Goal: Find specific page/section: Find specific page/section

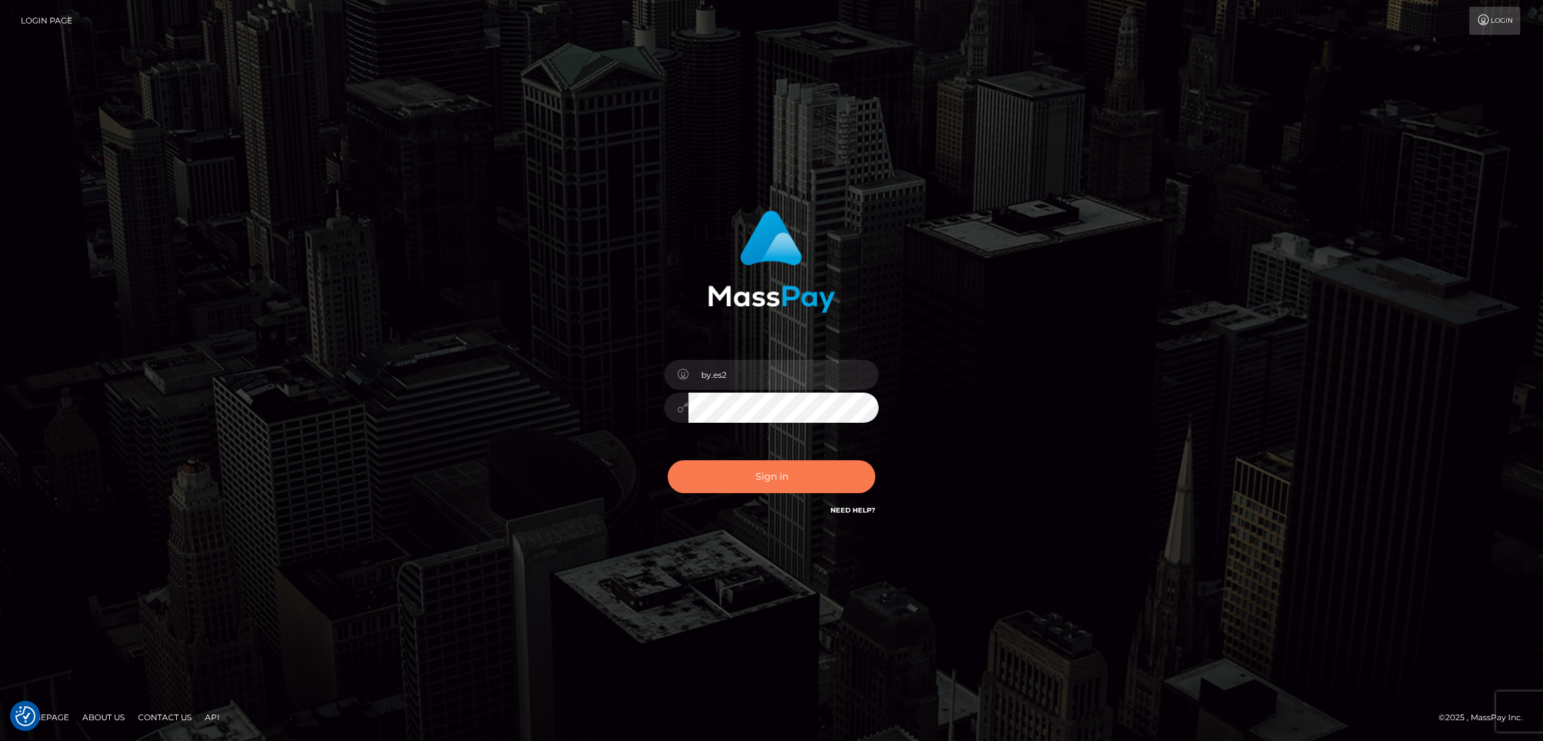
click at [798, 479] on button "Sign in" at bounding box center [772, 476] width 208 height 33
type input "by.es2"
click at [752, 472] on button "Sign in" at bounding box center [772, 476] width 208 height 33
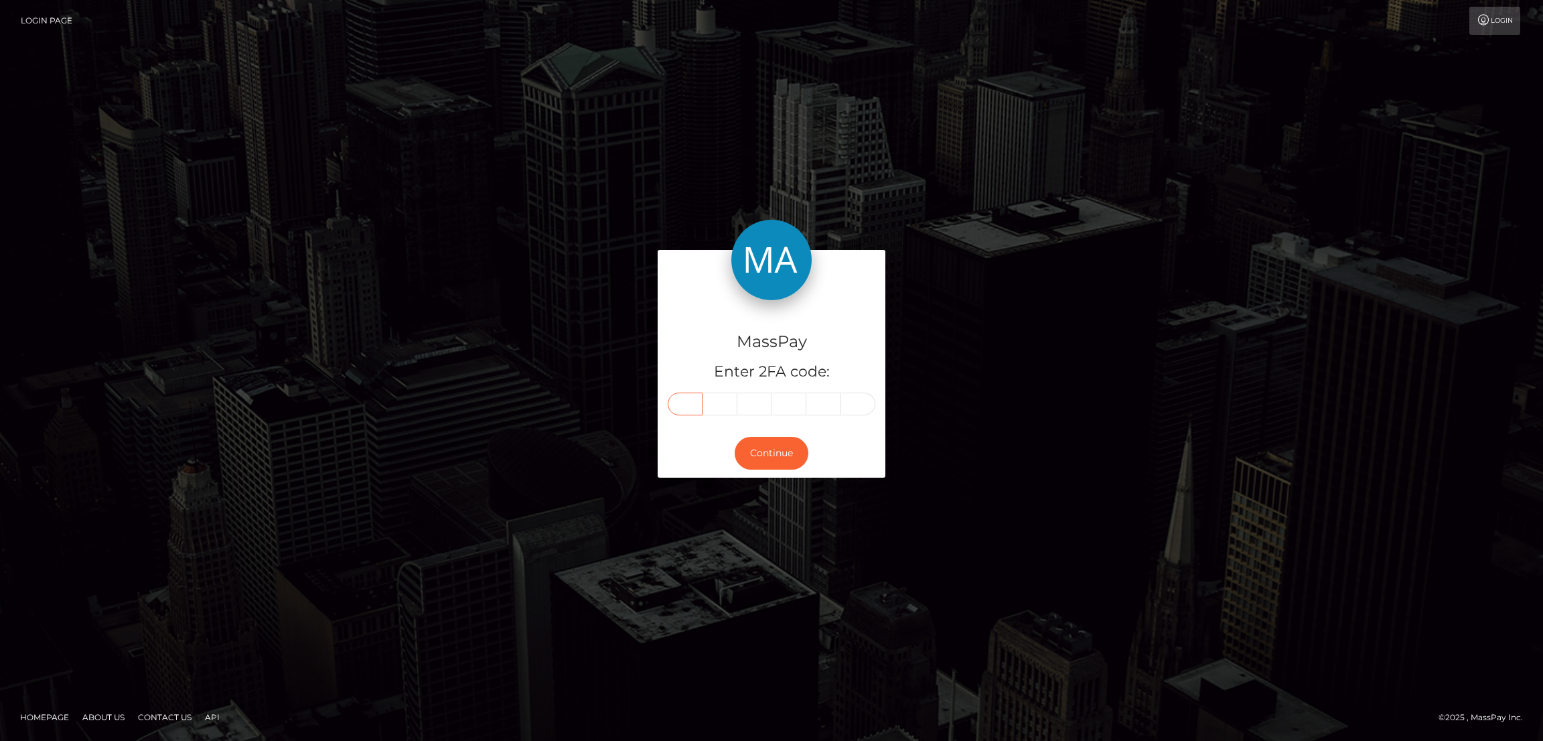
click at [682, 407] on input "text" at bounding box center [685, 403] width 35 height 23
paste input "9"
type input "9"
type input "3"
type input "0"
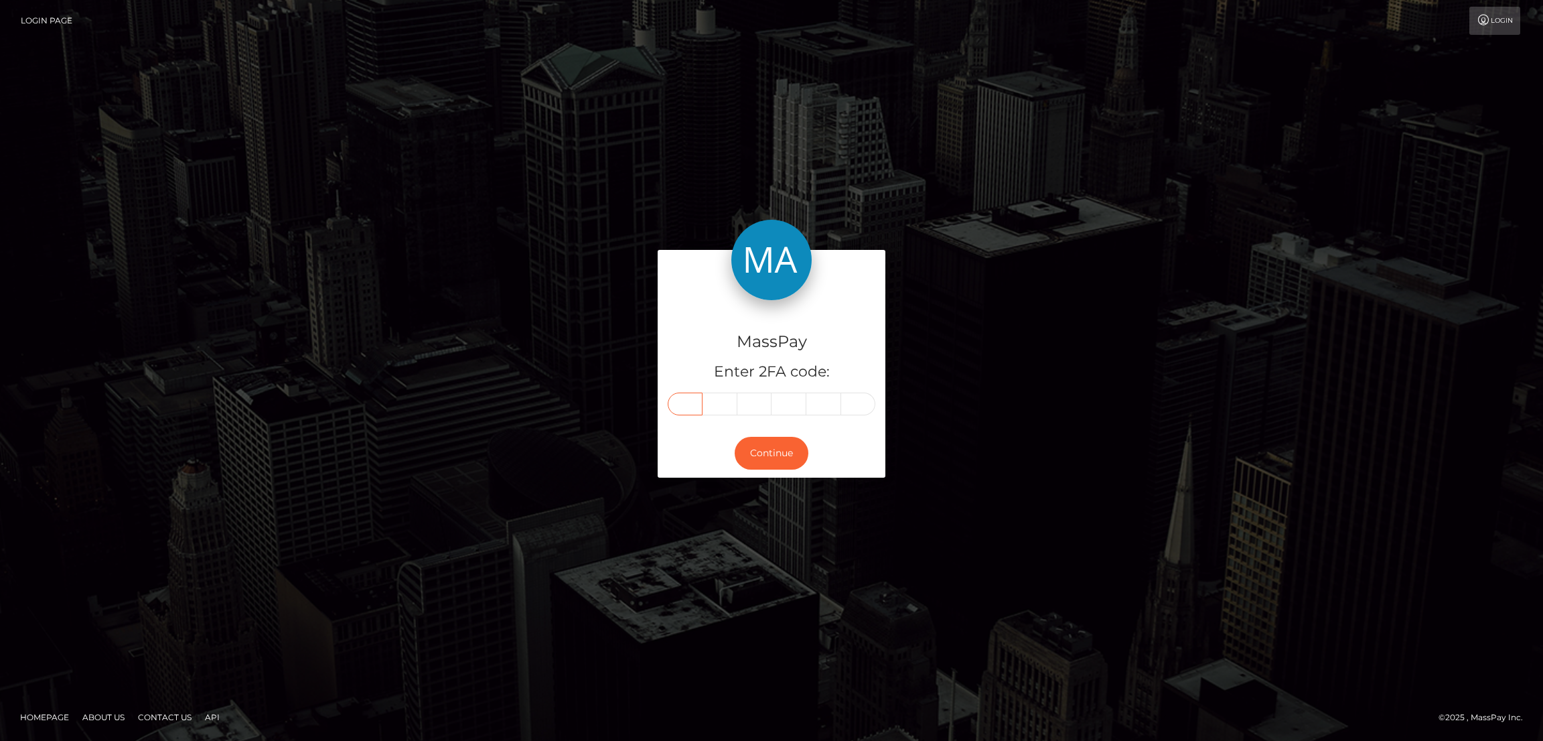
type input "4"
type input "3"
type input "0"
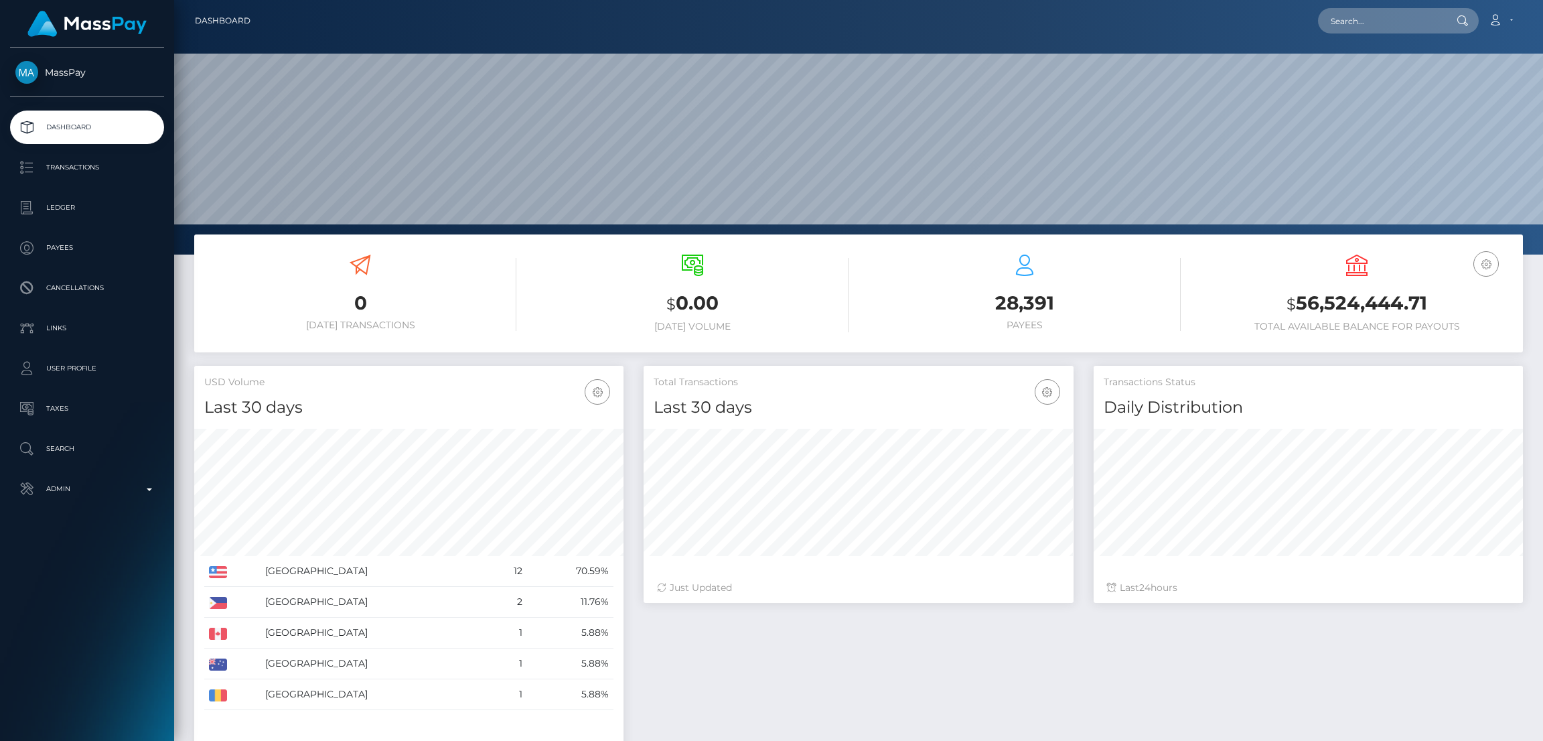
scroll to position [238, 429]
click at [1352, 25] on input "text" at bounding box center [1381, 20] width 126 height 25
paste input "teese_rox@hotmail.com"
type input "teese_rox@hotmail.com"
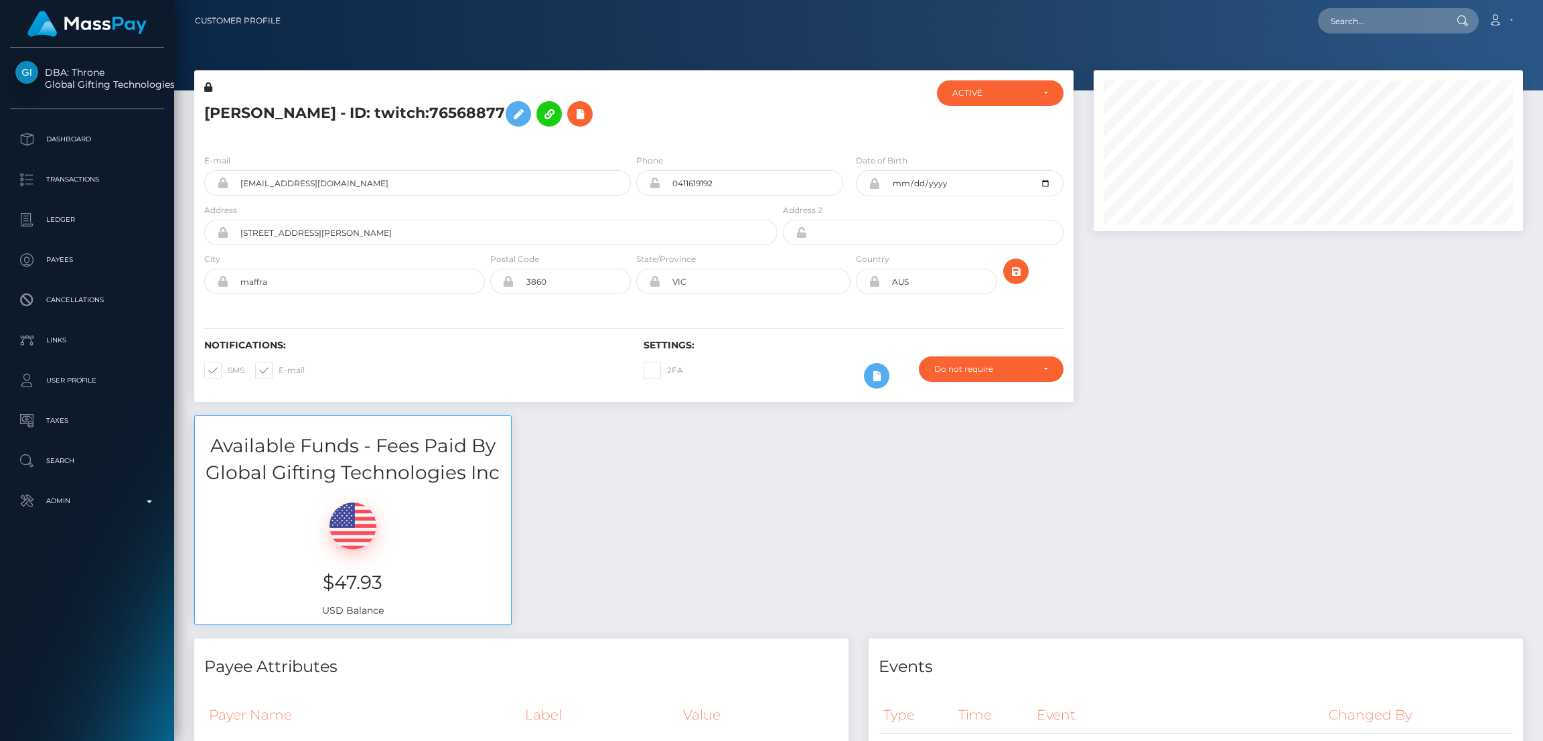
scroll to position [160, 429]
click at [1408, 24] on input "text" at bounding box center [1381, 20] width 126 height 25
drag, startPoint x: 1408, startPoint y: 24, endPoint x: 1407, endPoint y: 38, distance: 14.1
click at [1407, 38] on nav "Customer Profile Loading... Loading... Account" at bounding box center [858, 21] width 1369 height 42
paste input "[EMAIL_ADDRESS][DOMAIN_NAME]"
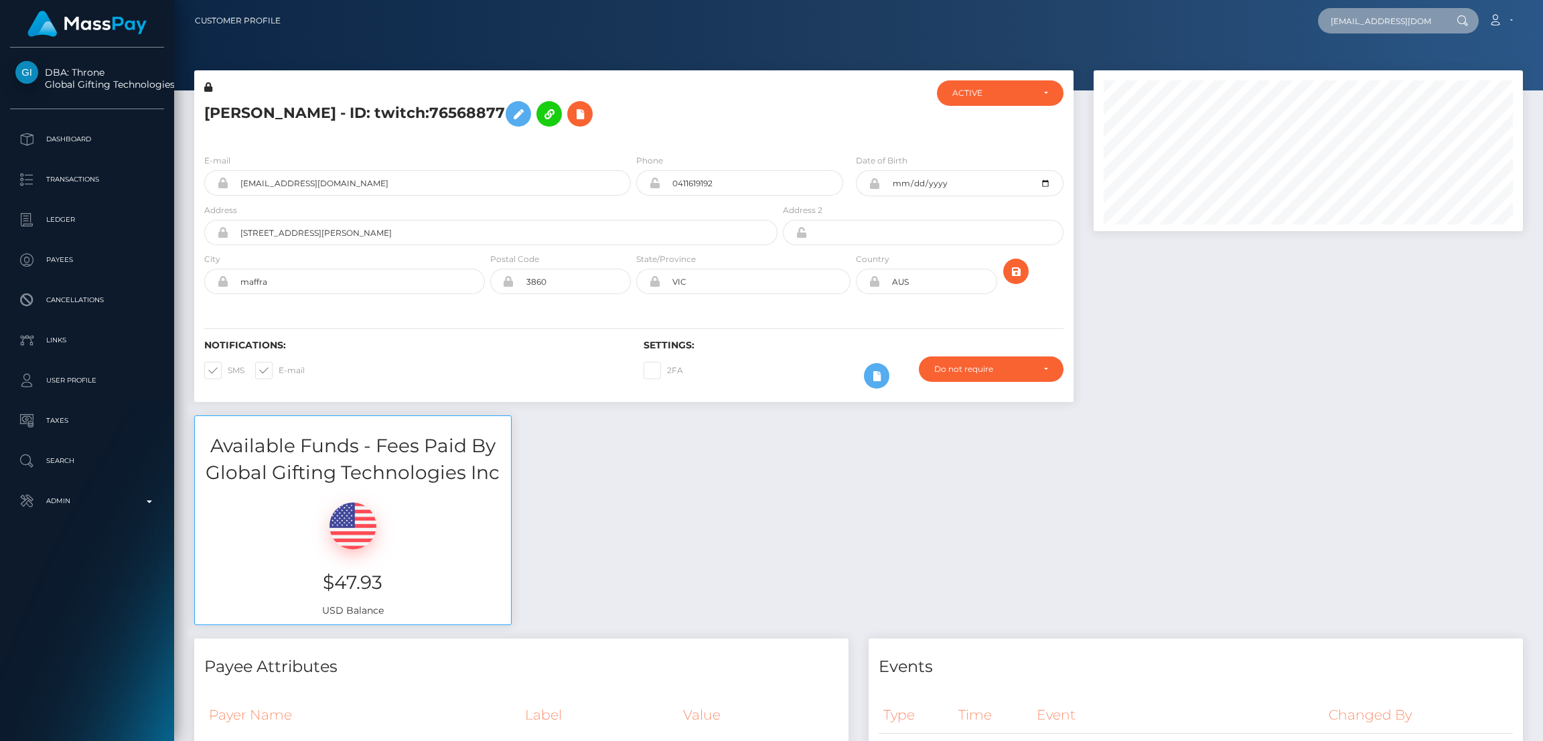
scroll to position [0, 5]
type input "[EMAIL_ADDRESS][DOMAIN_NAME]"
click at [1353, 68] on link "[PERSON_NAME]" at bounding box center [1371, 69] width 107 height 25
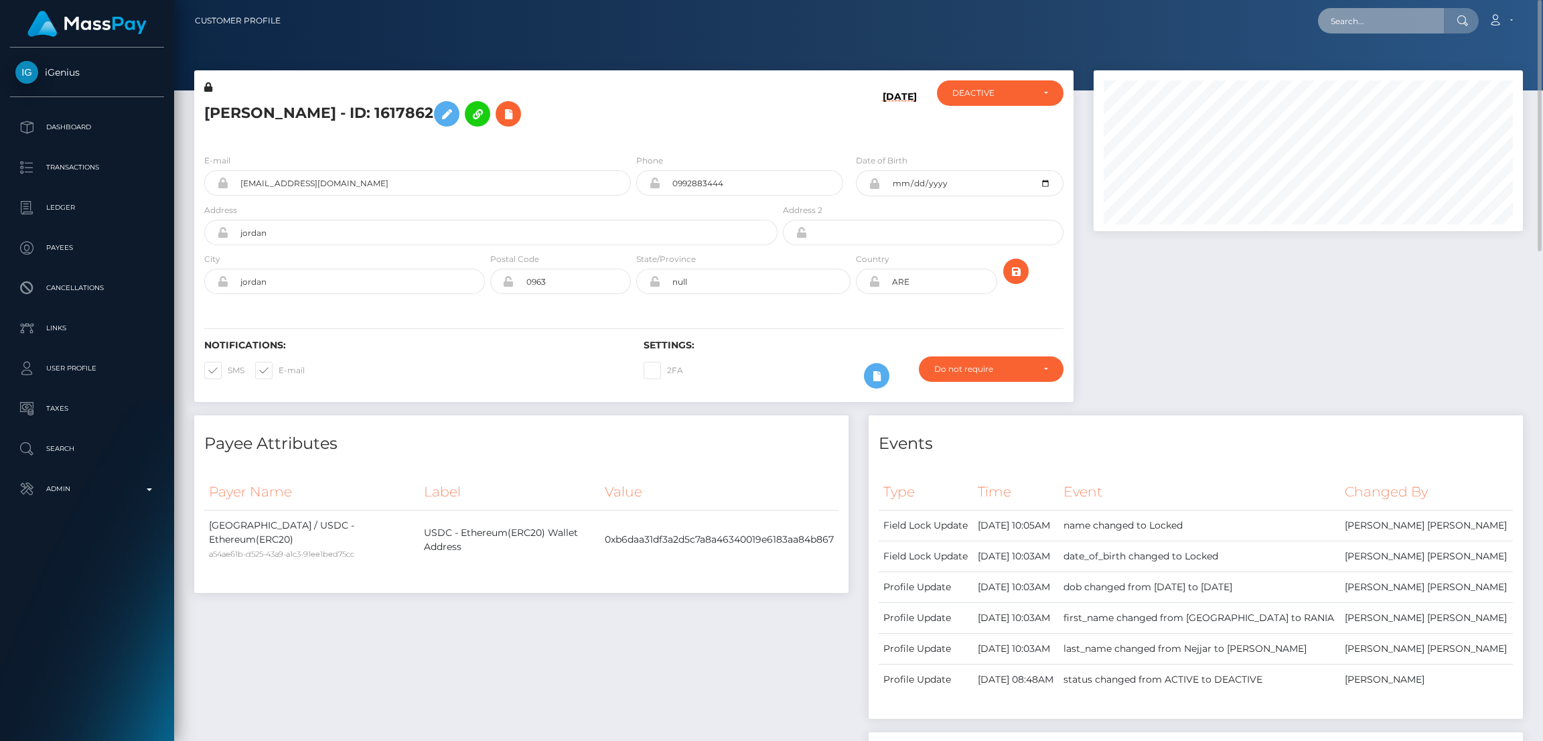
click at [1354, 19] on input "text" at bounding box center [1381, 20] width 126 height 25
paste input "lusterlazuli@gmail.com"
type input "lusterlazuli@gmail.com"
click at [1399, 68] on link "AARON MICHAEL MINGS" at bounding box center [1371, 69] width 107 height 25
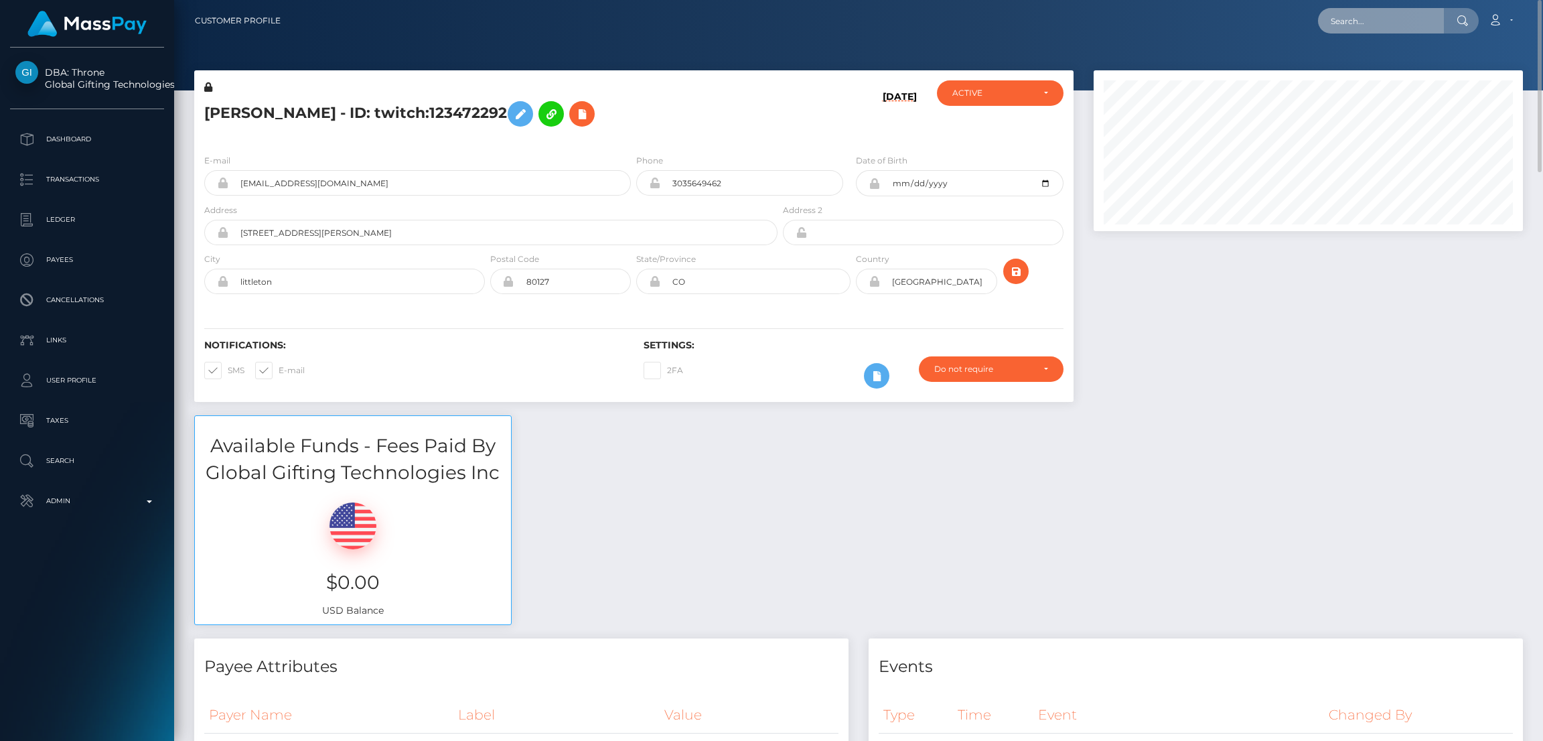
click at [1338, 21] on input "text" at bounding box center [1381, 20] width 126 height 25
paste input "[EMAIL_ADDRESS][DOMAIN_NAME]"
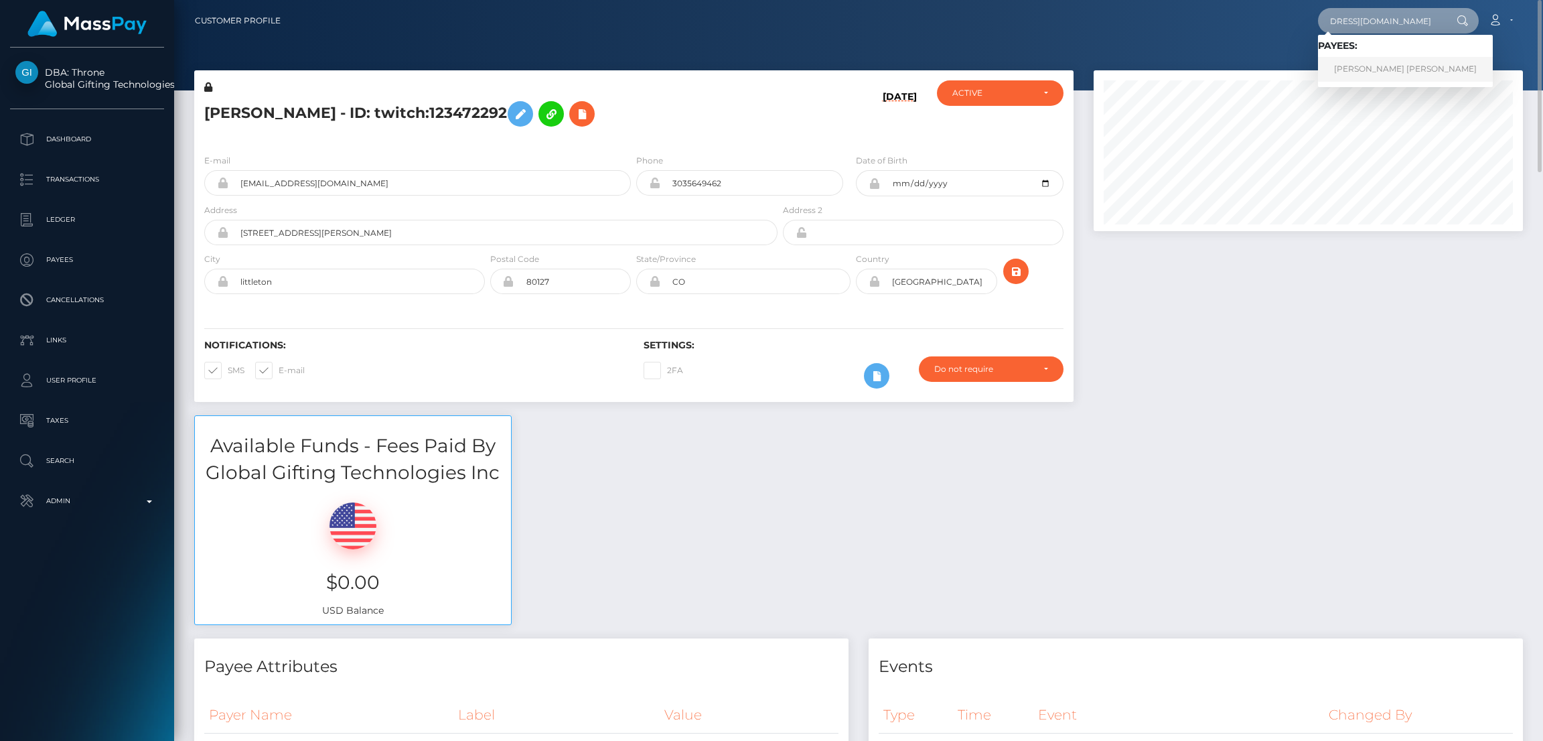
type input "[EMAIL_ADDRESS][DOMAIN_NAME]"
click at [1368, 69] on link "[PERSON_NAME] [PERSON_NAME]" at bounding box center [1405, 69] width 175 height 25
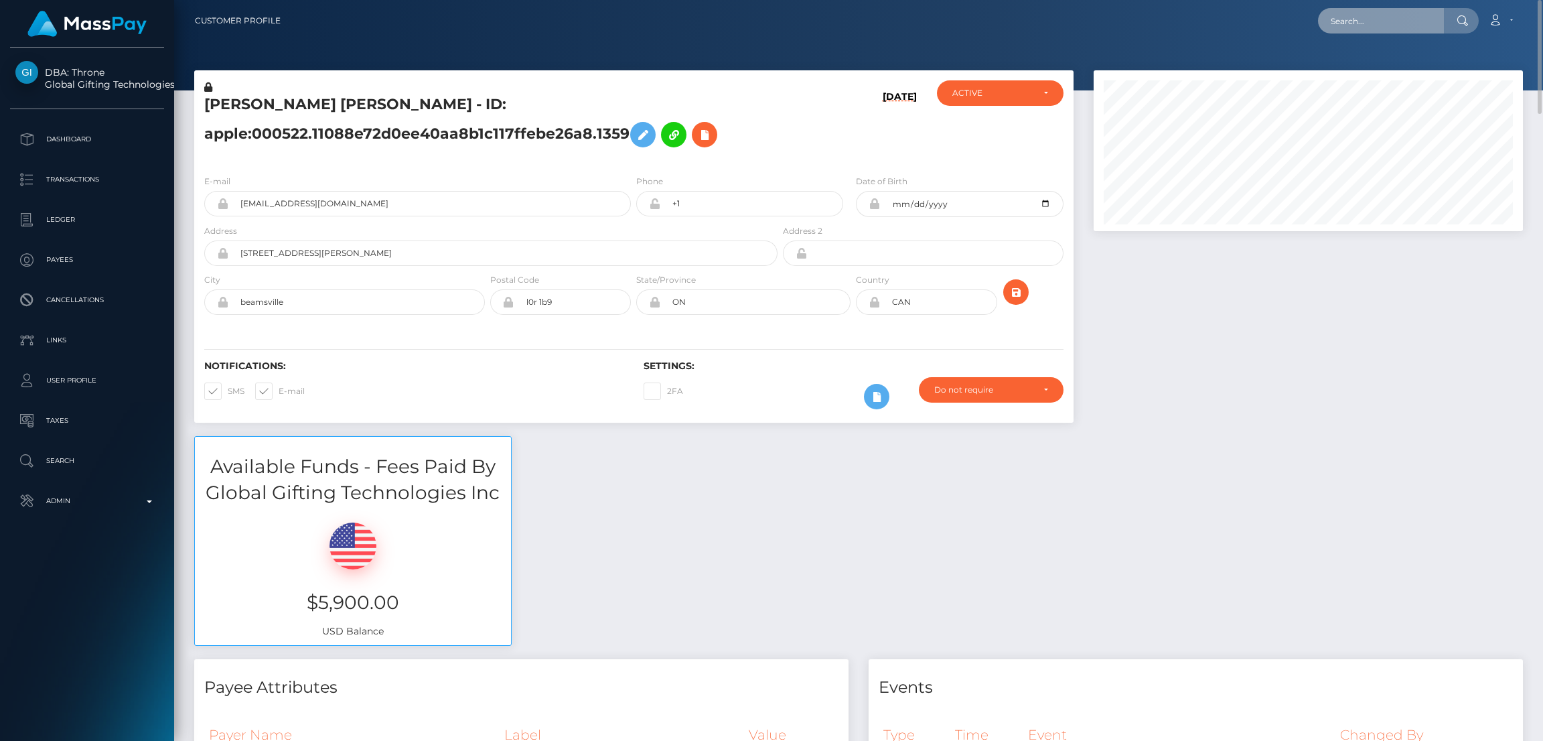
click at [1360, 20] on input "text" at bounding box center [1381, 20] width 126 height 25
paste input "[EMAIL_ADDRESS][DOMAIN_NAME]"
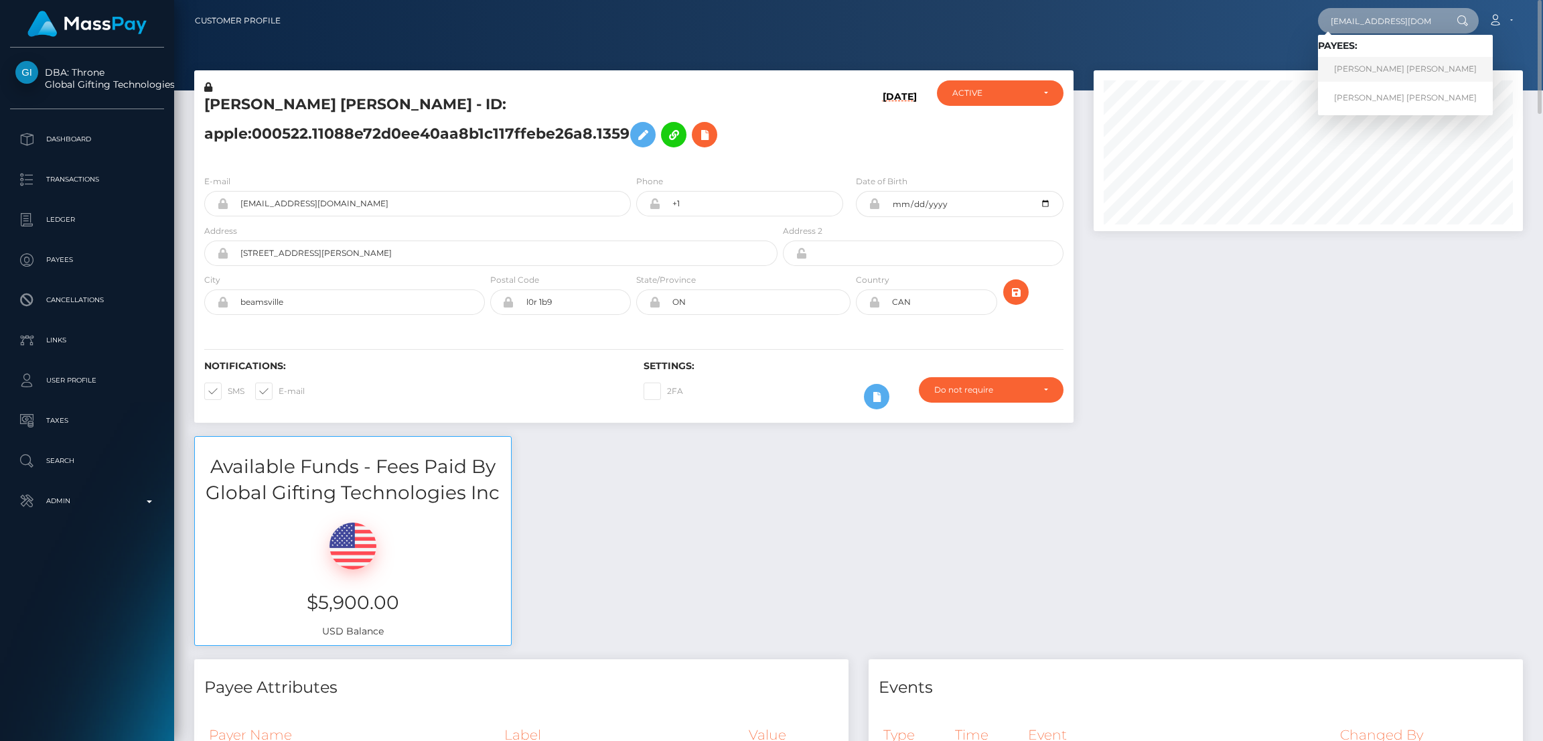
type input "[EMAIL_ADDRESS][DOMAIN_NAME]"
click at [1378, 73] on link "JOSEPHINE LYRA OUGH" at bounding box center [1405, 69] width 175 height 25
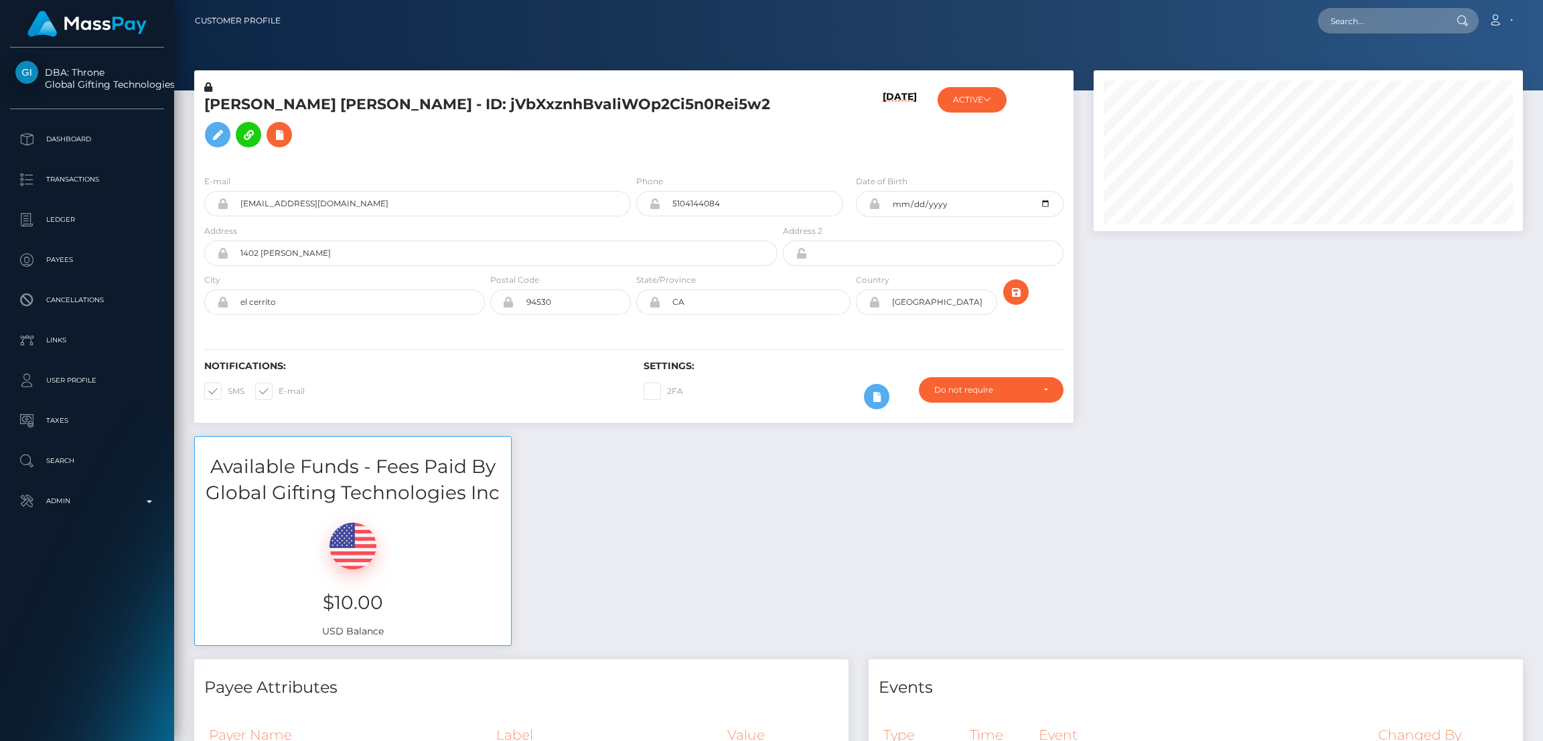
scroll to position [160, 429]
click at [315, 106] on h5 "JOSEPHINE LYRA OUGH - ID: jVbXxznhBvaliWOp2Ci5n0Rei5w2" at bounding box center [487, 124] width 566 height 60
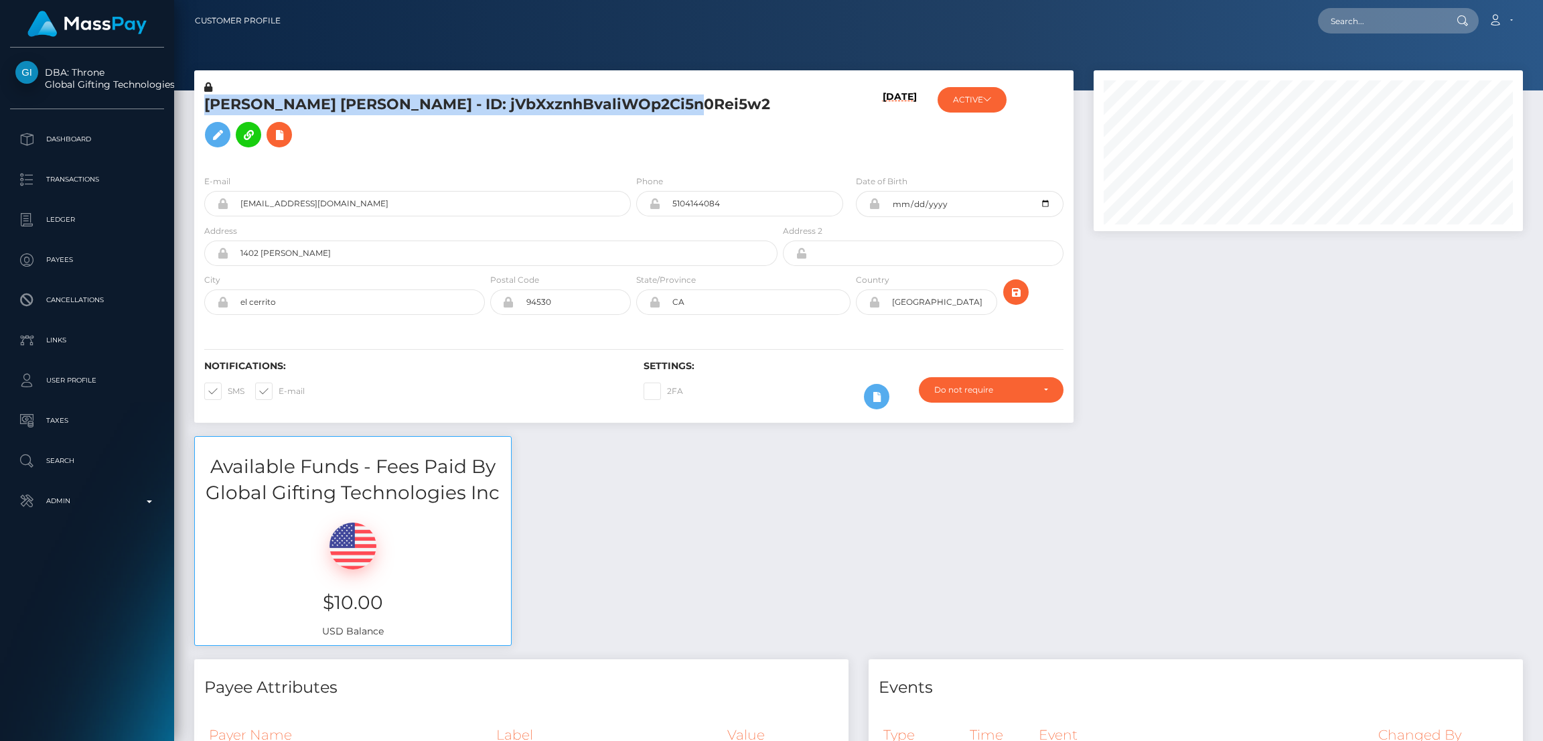
click at [315, 106] on h5 "JOSEPHINE LYRA OUGH - ID: jVbXxznhBvaliWOp2Ci5n0Rei5w2" at bounding box center [487, 124] width 566 height 60
copy h5 "JOSEPHINE LYRA OUGH - ID: jVbXxznhBvaliWOp2Ci5n0Rei5w2"
click at [1336, 29] on input "text" at bounding box center [1381, 20] width 126 height 25
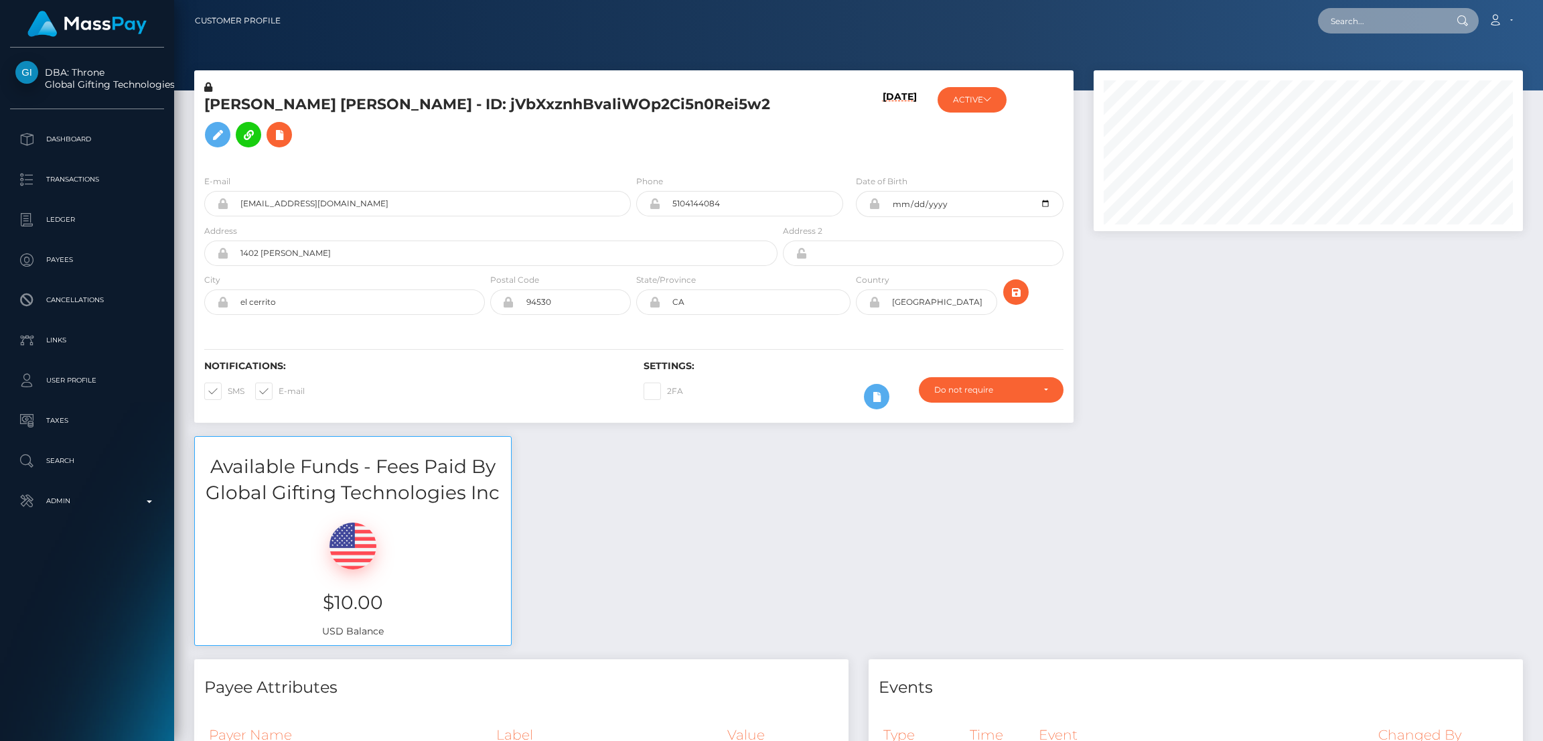
paste input "ewura@weareonlymodels.net"
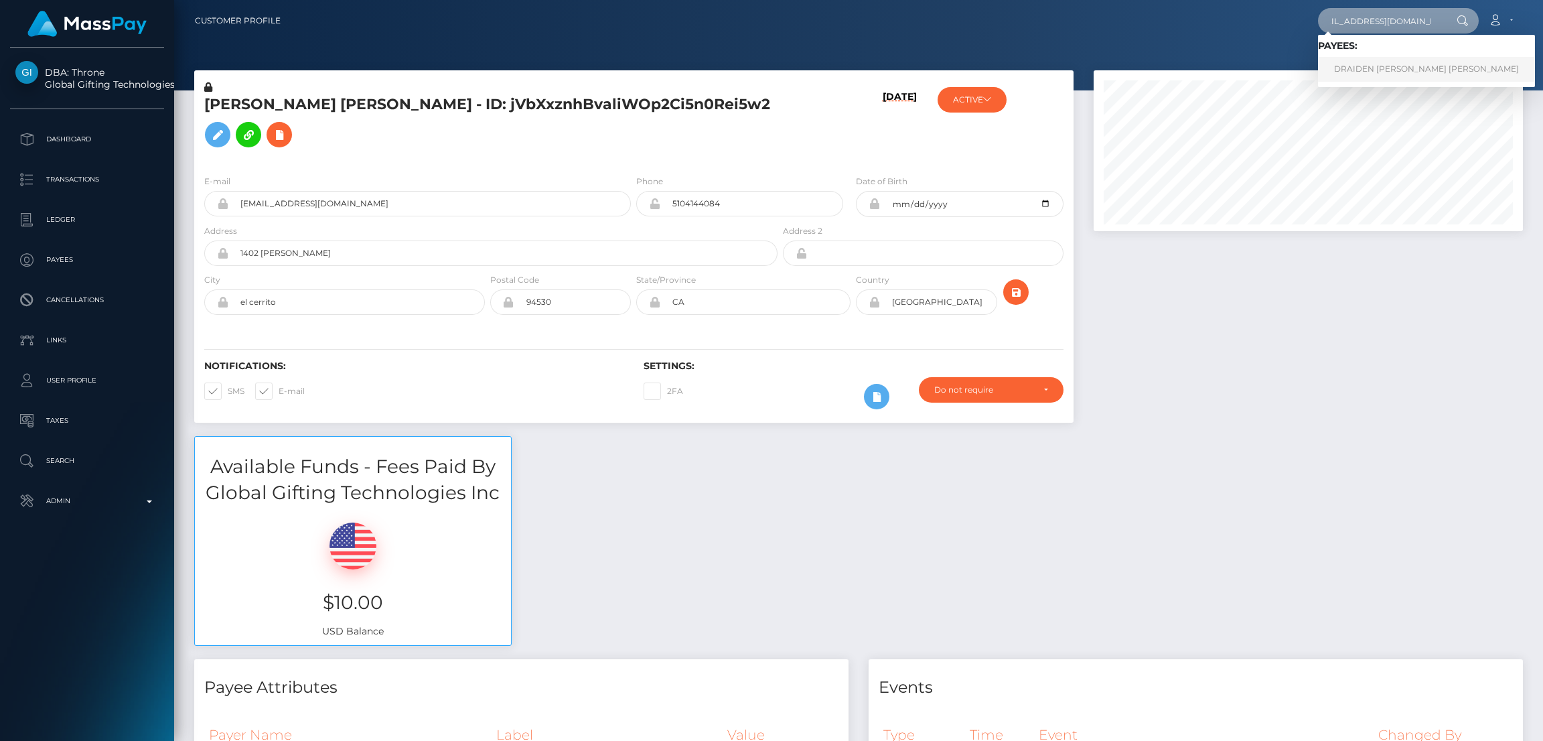
type input "ewura@weareonlymodels.net"
click at [1357, 66] on link "DRAIDEN OBODAI SAI VEGA" at bounding box center [1426, 69] width 217 height 25
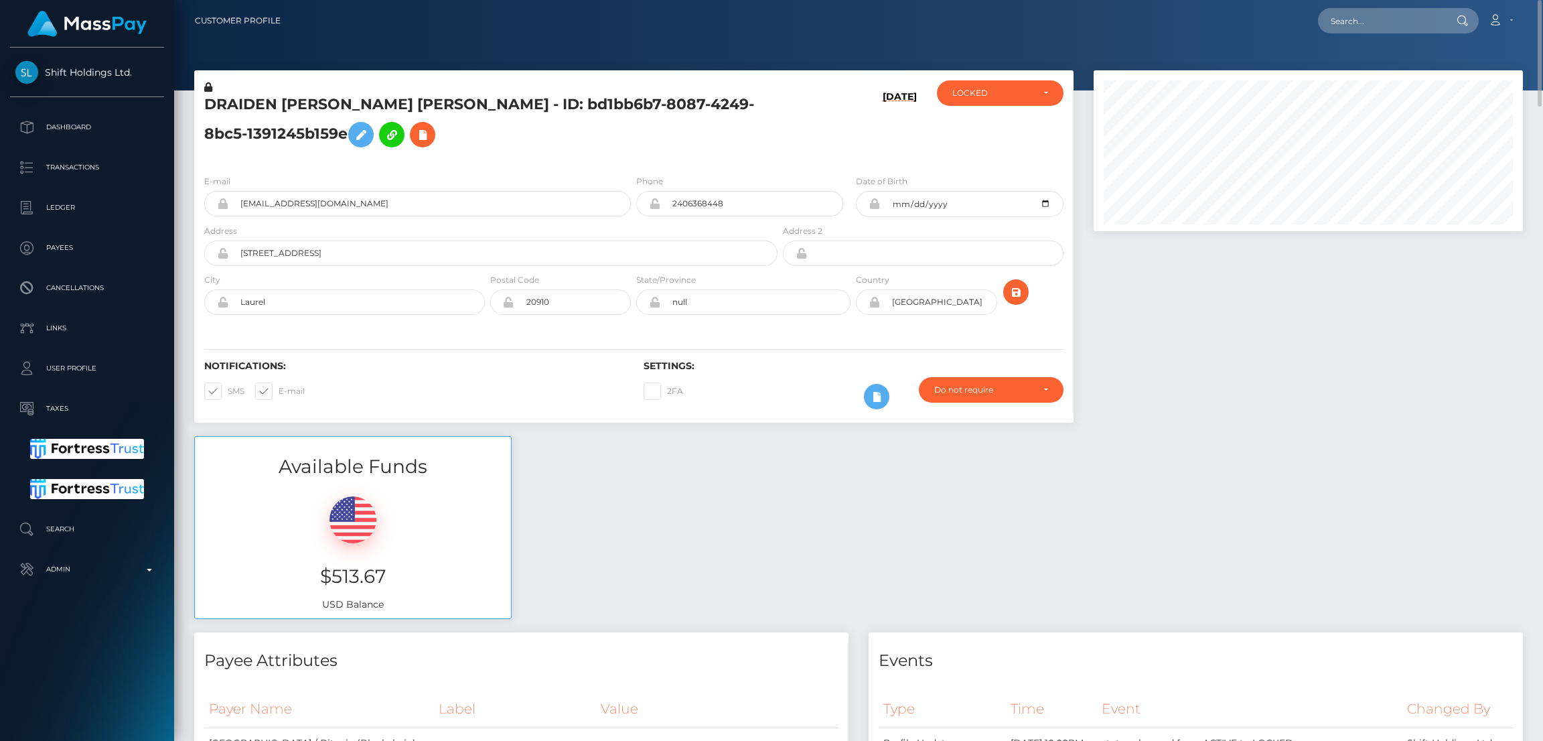
click at [242, 97] on h5 "DRAIDEN [PERSON_NAME] [PERSON_NAME] - ID: bd1bb6b7-8087-4249-8bc5-1391245b159e" at bounding box center [487, 124] width 566 height 60
click at [244, 97] on h5 "DRAIDEN [PERSON_NAME] [PERSON_NAME] - ID: bd1bb6b7-8087-4249-8bc5-1391245b159e" at bounding box center [487, 124] width 566 height 60
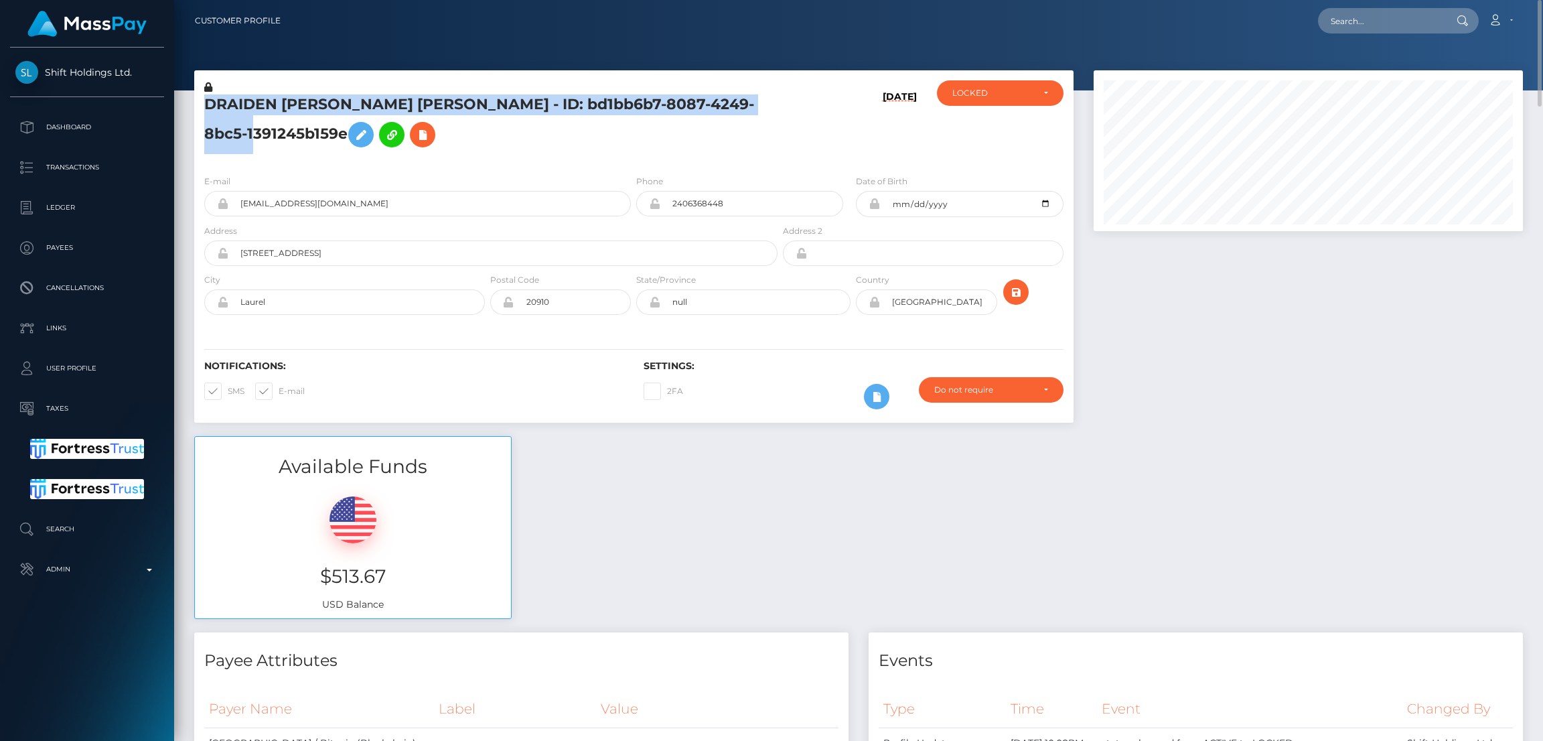
click at [244, 97] on h5 "DRAIDEN [PERSON_NAME] [PERSON_NAME] - ID: bd1bb6b7-8087-4249-8bc5-1391245b159e" at bounding box center [487, 124] width 566 height 60
copy h5 "DRAIDEN [PERSON_NAME] [PERSON_NAME] - ID: bd1bb6b7-8087-4249-8bc5-1391245b159e"
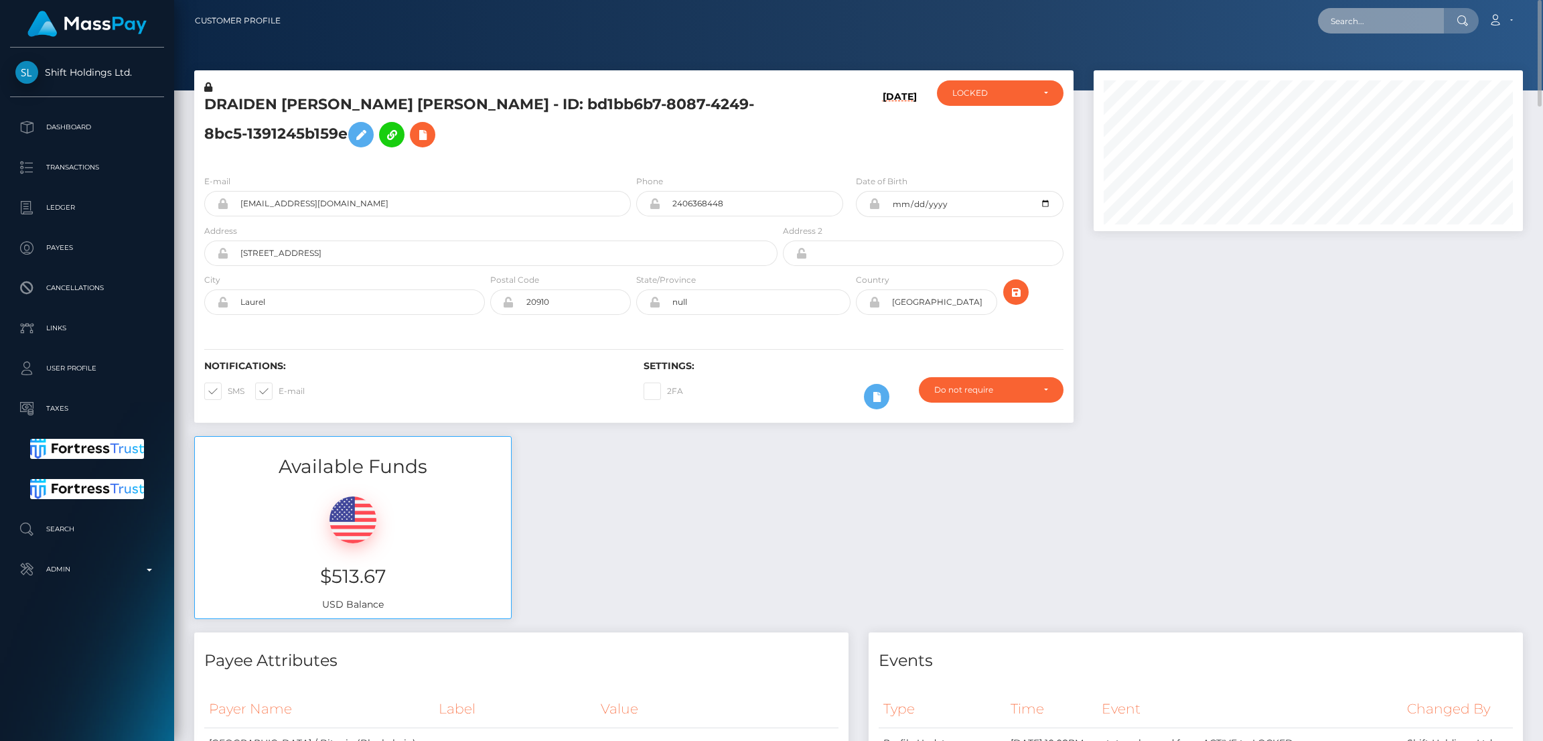
click at [1350, 27] on input "text" at bounding box center [1381, 20] width 126 height 25
paste input "[EMAIL_ADDRESS][DOMAIN_NAME]"
type input "[EMAIL_ADDRESS][DOMAIN_NAME]"
click at [1368, 68] on link "[PERSON_NAME]" at bounding box center [1371, 69] width 107 height 25
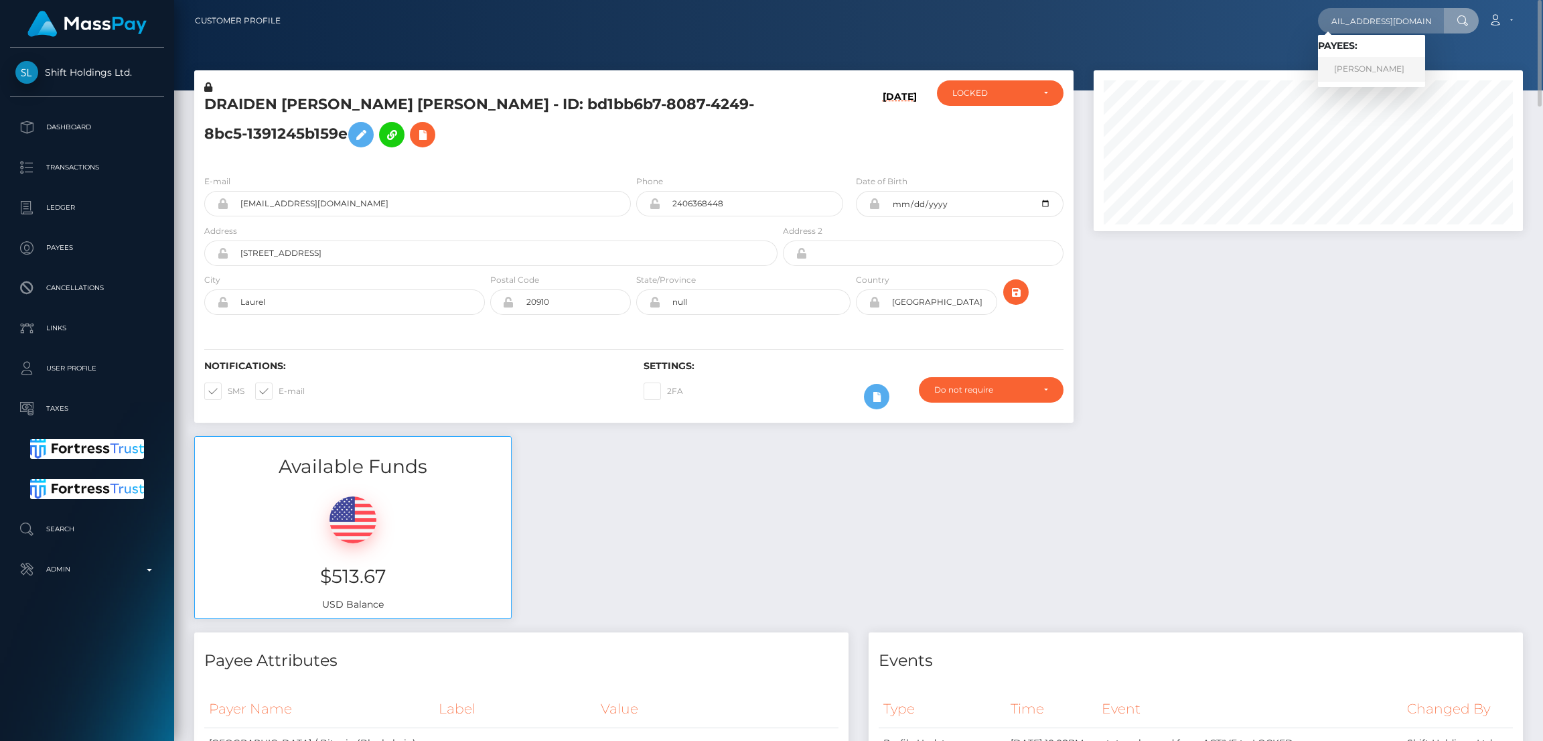
scroll to position [0, 0]
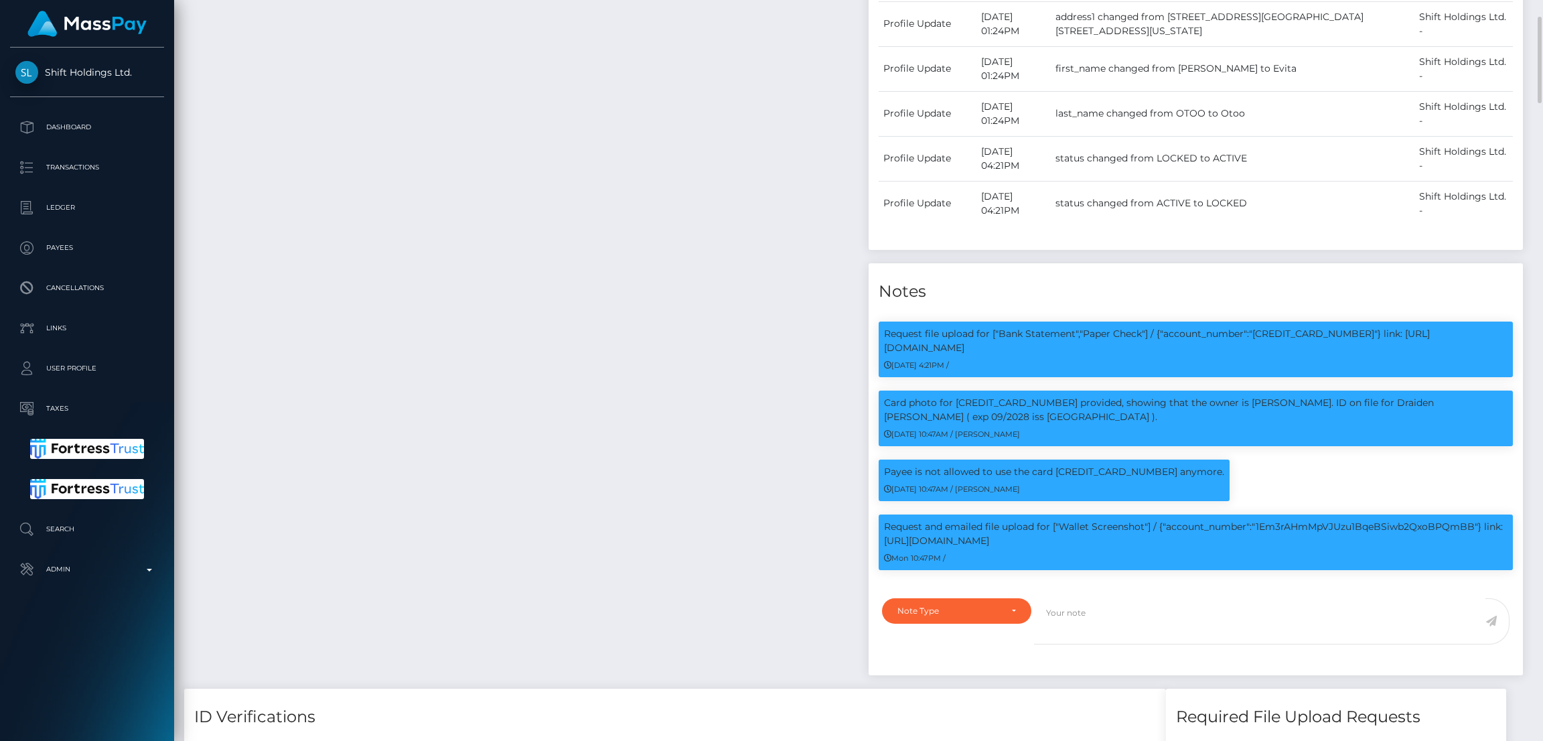
scroll to position [1003, 0]
